Goal: Transaction & Acquisition: Purchase product/service

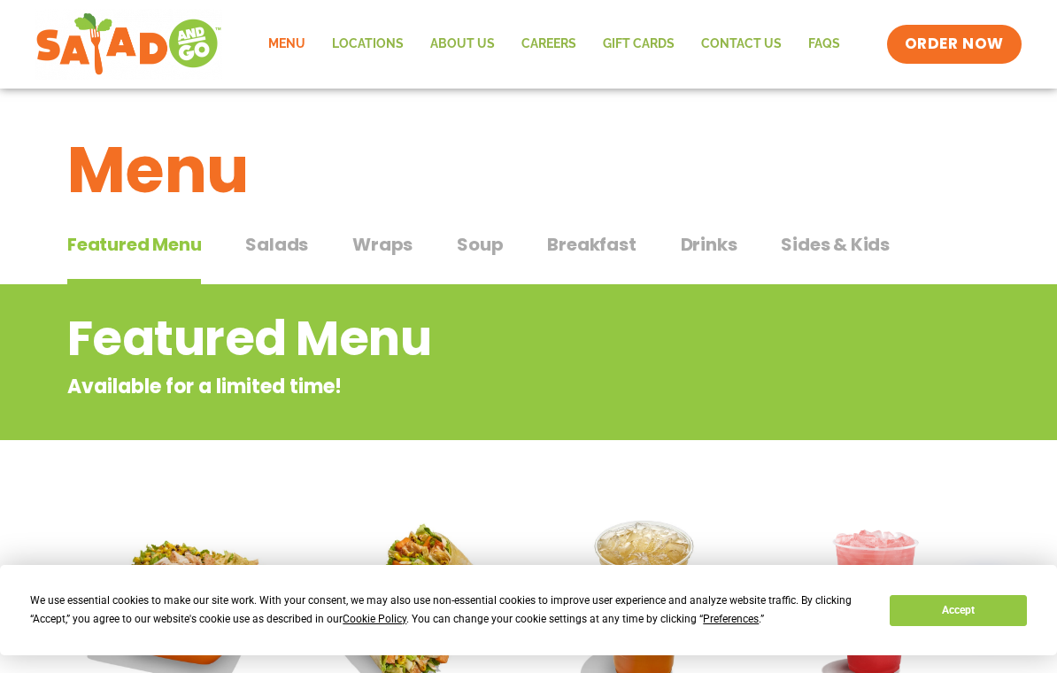
click at [891, 371] on div "Featured Menu Available for a limited time!" at bounding box center [528, 352] width 965 height 98
click at [388, 249] on span "Wraps" at bounding box center [382, 244] width 60 height 27
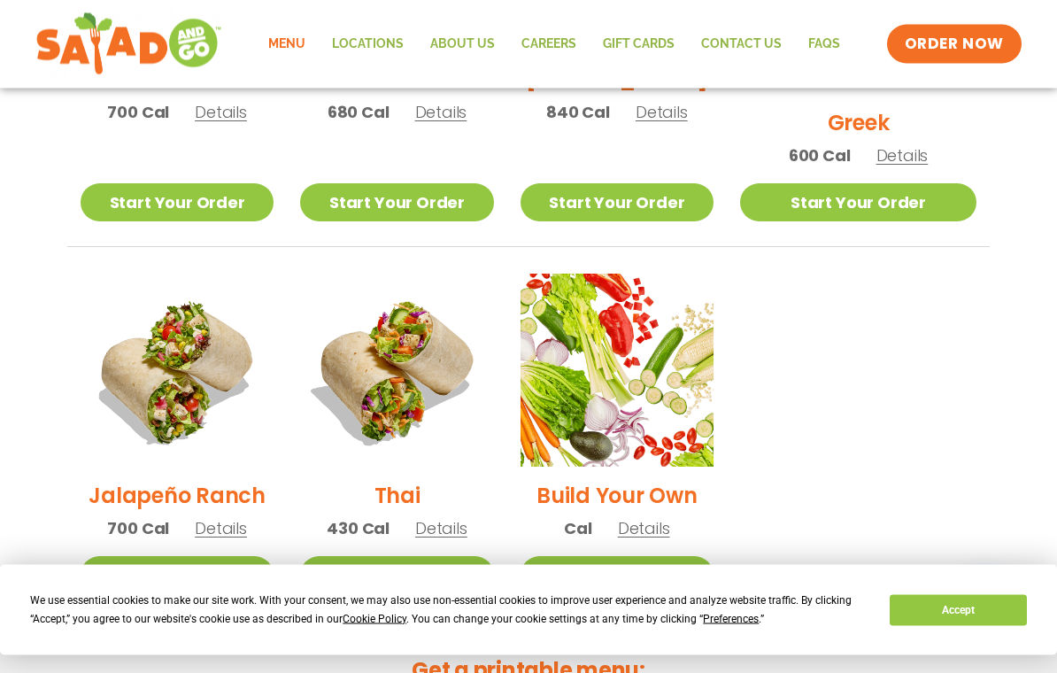
scroll to position [1137, 0]
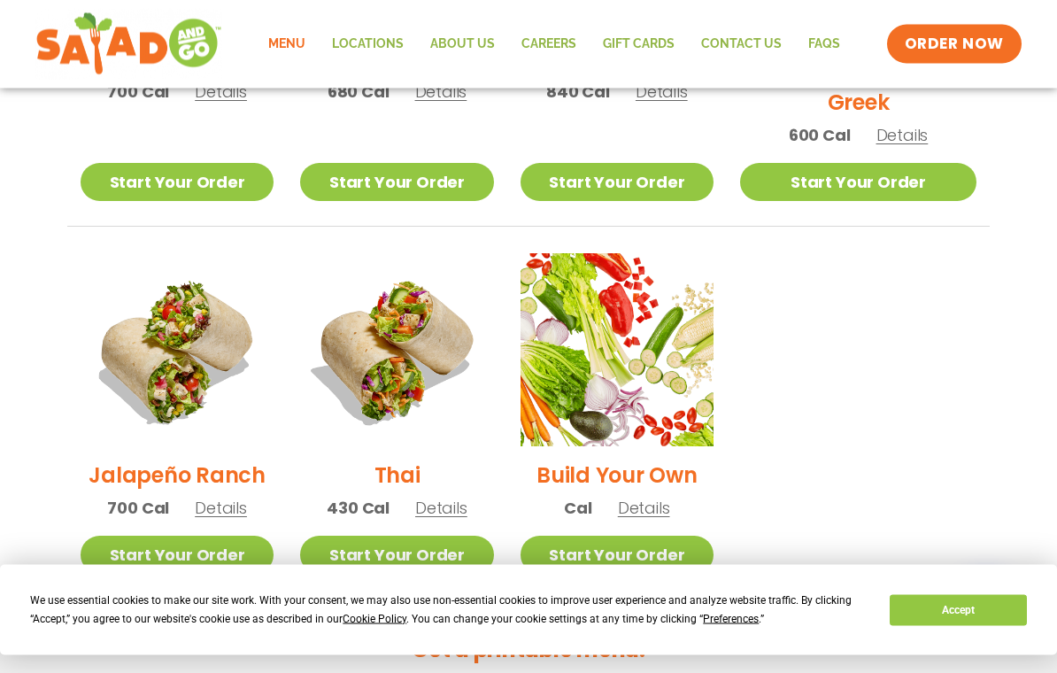
click at [451, 498] on span "Details" at bounding box center [441, 509] width 52 height 22
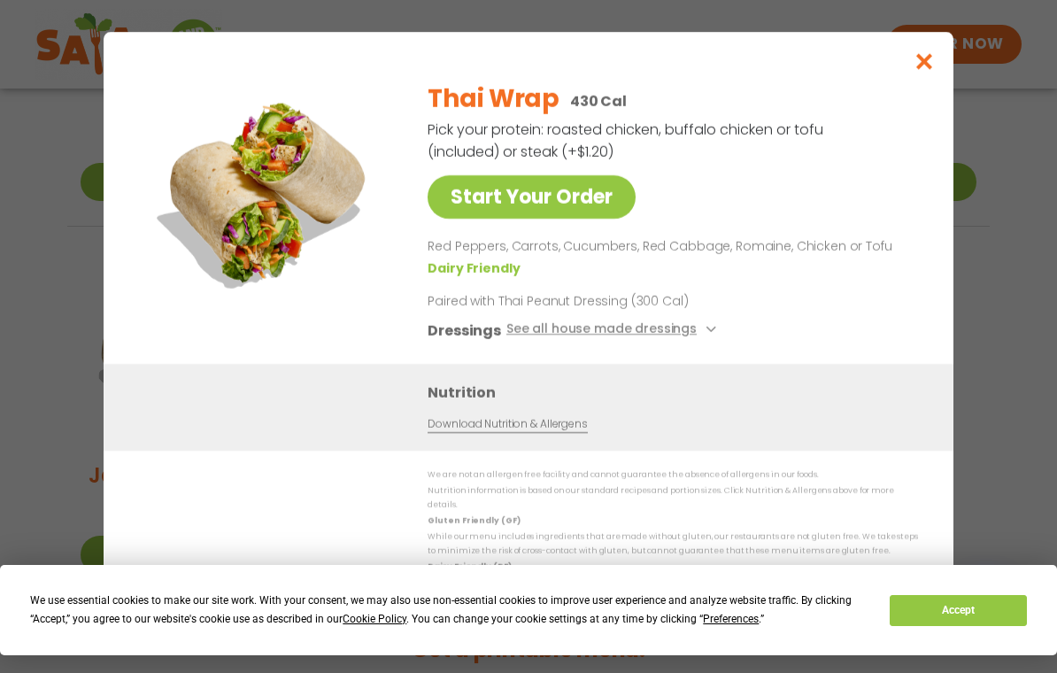
click at [544, 215] on link "Start Your Order" at bounding box center [532, 196] width 208 height 43
